Goal: Task Accomplishment & Management: Manage account settings

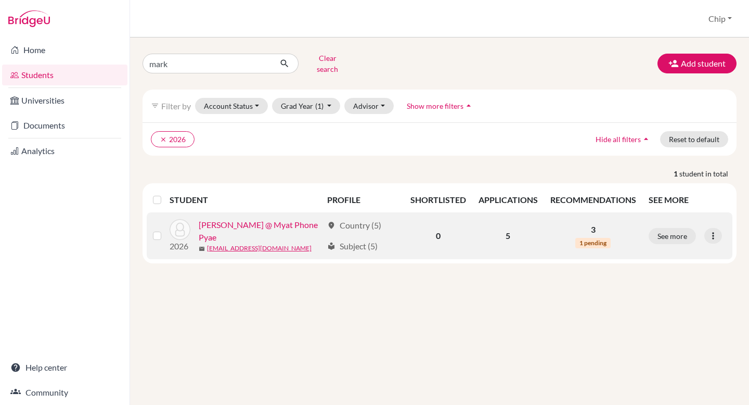
click at [262, 222] on link "[PERSON_NAME] @ Myat Phone Pyae" at bounding box center [261, 231] width 124 height 25
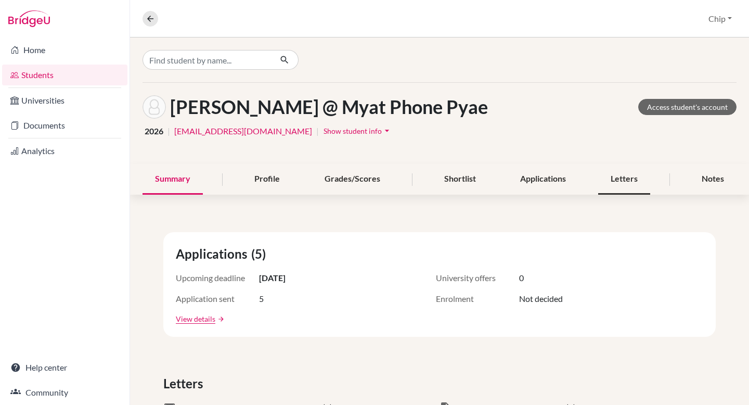
click at [622, 184] on div "Letters" at bounding box center [624, 179] width 52 height 31
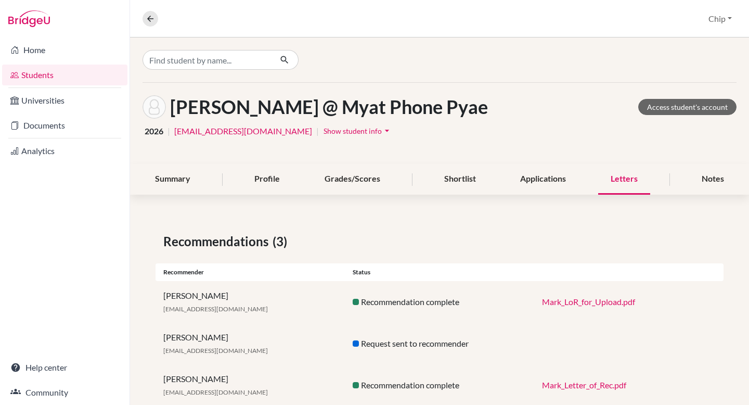
scroll to position [26, 0]
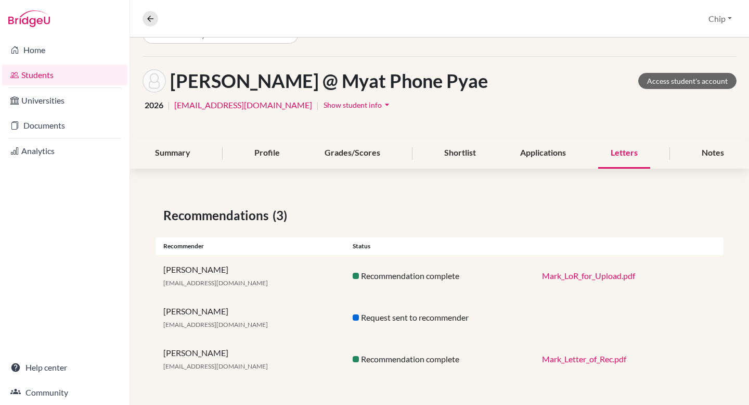
click at [587, 276] on link "Mark_LoR_for_Upload.pdf" at bounding box center [588, 276] width 93 height 10
click at [593, 361] on link "Mark_Letter_of_Rec.pdf" at bounding box center [584, 359] width 84 height 10
